Goal: Task Accomplishment & Management: Use online tool/utility

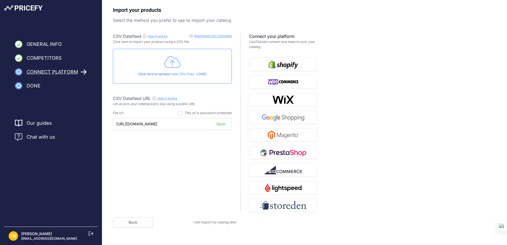
click at [215, 36] on link "Download CSV Template" at bounding box center [213, 36] width 38 height 4
click at [168, 64] on icon at bounding box center [172, 61] width 17 height 13
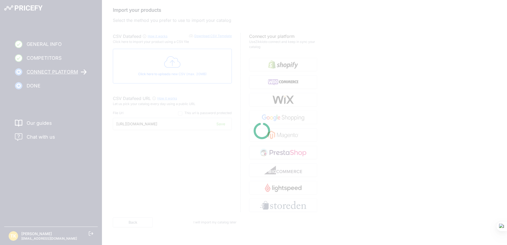
type input "https://csv.pricefy.io/merchant/manual_csv/9924/2025_08_25_05_53_MANUAL_CSV_992…"
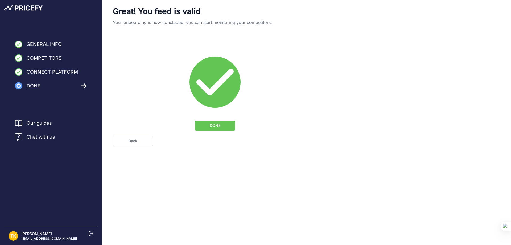
click at [217, 126] on span "DONE" at bounding box center [215, 125] width 11 height 5
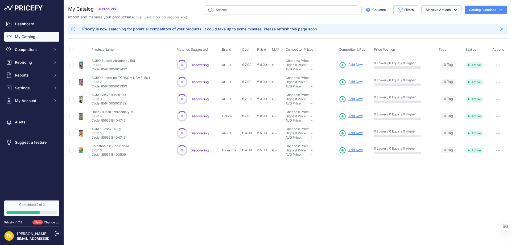
click at [453, 8] on icon "button" at bounding box center [455, 9] width 5 height 5
click at [51, 100] on button "My Account" at bounding box center [31, 101] width 55 height 10
click at [22, 149] on link "Billing" at bounding box center [31, 150] width 55 height 9
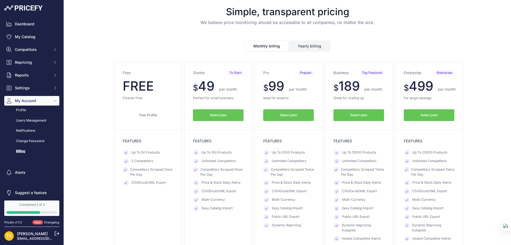
click at [120, 89] on div "Free $ 0 $ 0 per month FREE $ 0 0 Forever Free Your Profile" at bounding box center [148, 155] width 68 height 189
click at [30, 36] on link "My Catalog" at bounding box center [31, 37] width 55 height 10
click at [24, 38] on link "My Catalog" at bounding box center [31, 37] width 55 height 10
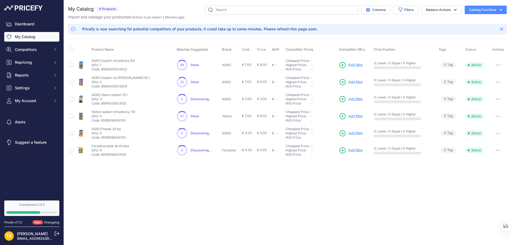
click at [193, 64] on span "Show" at bounding box center [195, 65] width 9 height 4
click at [234, 212] on div "Close You are not connected to the internet." at bounding box center [287, 122] width 447 height 245
click at [194, 115] on span "Show" at bounding box center [195, 116] width 9 height 4
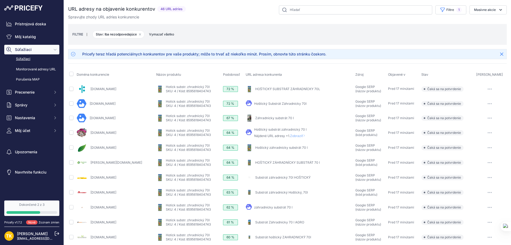
click at [492, 88] on icon "button" at bounding box center [490, 88] width 4 height 1
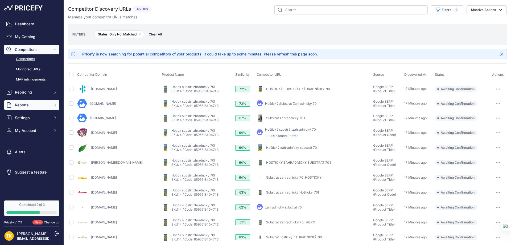
click at [30, 104] on span "Reports" at bounding box center [32, 104] width 35 height 5
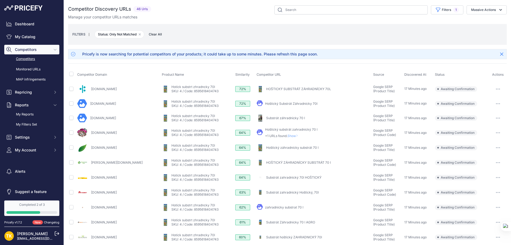
click at [31, 48] on span "Competitors" at bounding box center [32, 49] width 35 height 5
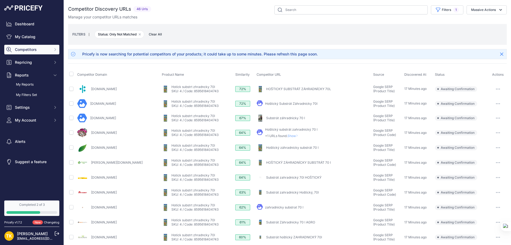
click at [34, 44] on div "Dashboard My Catalog Competitors Competitors Monitored URLs MAP infringements R…" at bounding box center [31, 72] width 55 height 106
click at [33, 47] on span "Competitors" at bounding box center [32, 49] width 35 height 5
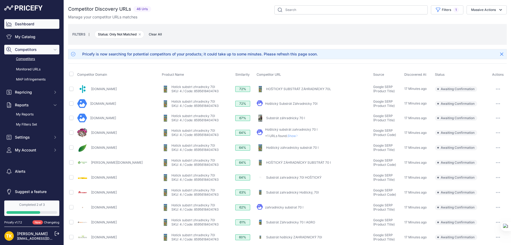
click at [22, 27] on link "Dashboard" at bounding box center [31, 24] width 55 height 10
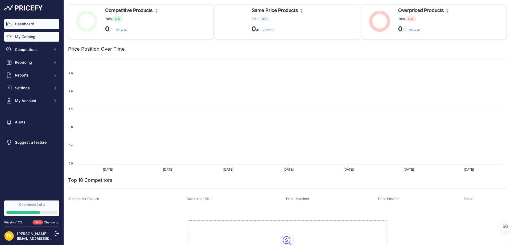
click at [28, 35] on link "My Catalog" at bounding box center [31, 37] width 55 height 10
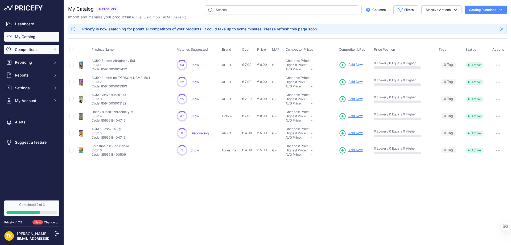
click at [43, 48] on span "Competitors" at bounding box center [32, 49] width 35 height 5
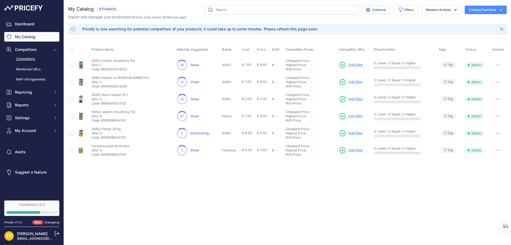
click at [35, 58] on link "Competitors" at bounding box center [31, 58] width 55 height 9
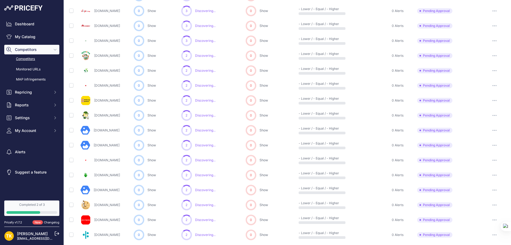
scroll to position [219, 0]
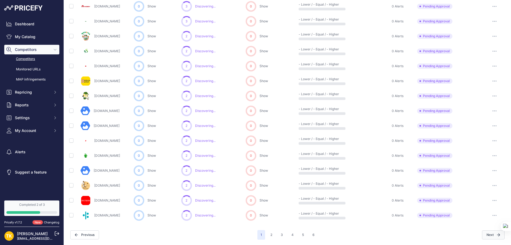
click at [486, 234] on button "Next" at bounding box center [493, 234] width 23 height 9
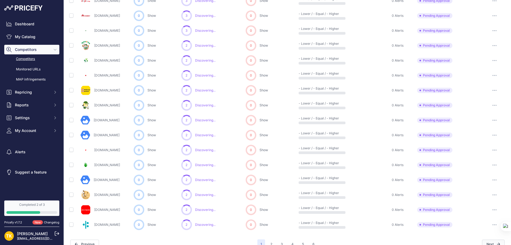
scroll to position [228, 0]
